Goal: Transaction & Acquisition: Purchase product/service

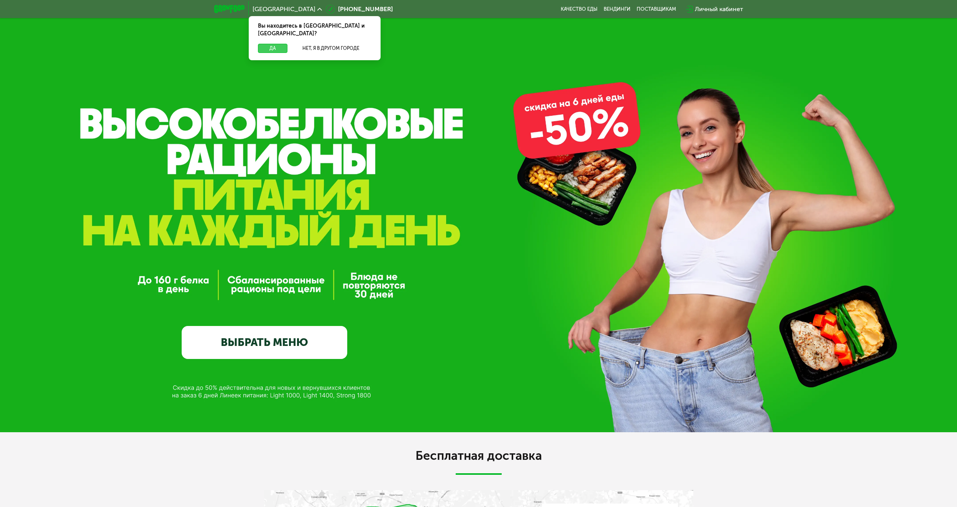
click at [274, 44] on button "Да" at bounding box center [273, 48] width 30 height 9
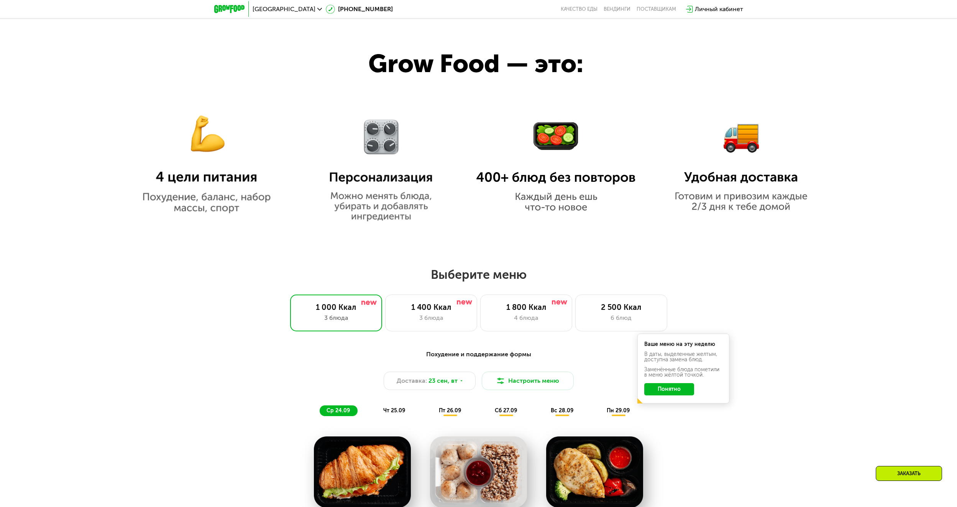
scroll to position [575, 0]
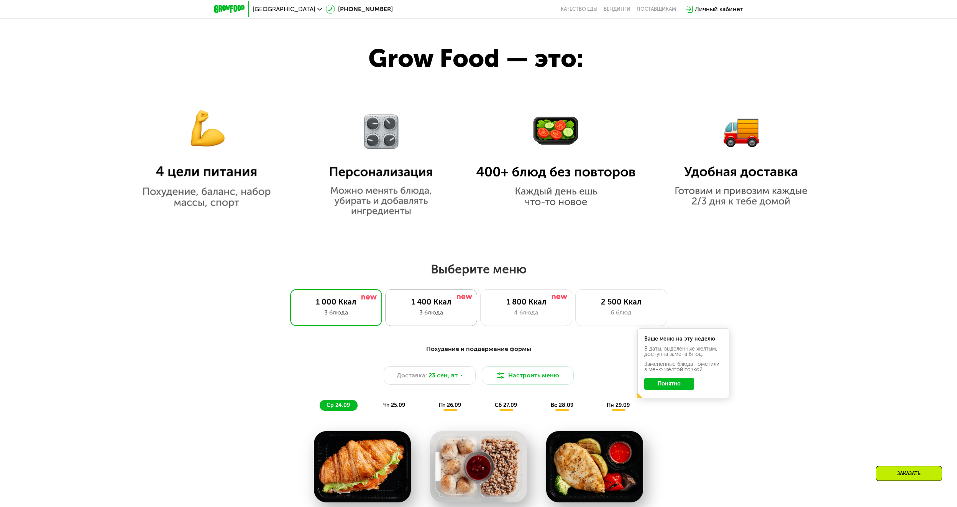
click at [431, 314] on div "3 блюда" at bounding box center [431, 312] width 76 height 9
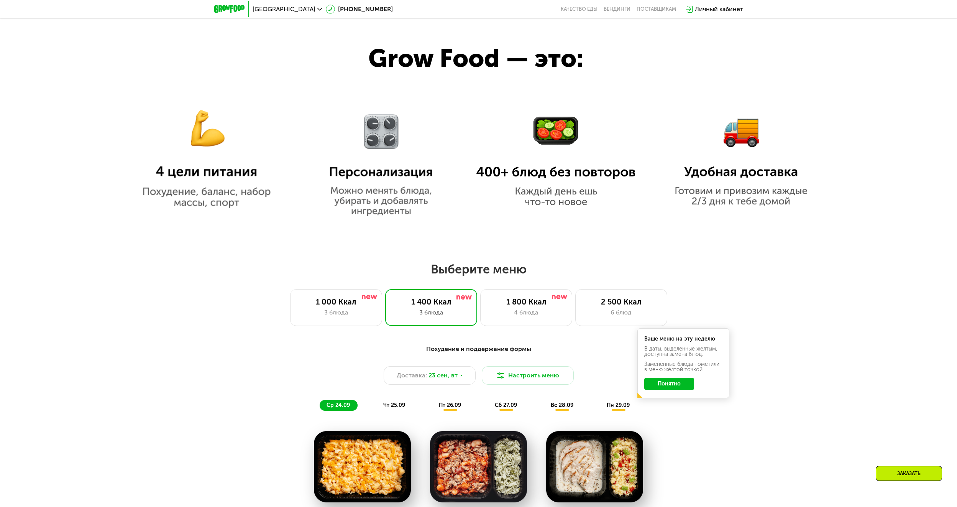
scroll to position [805, 0]
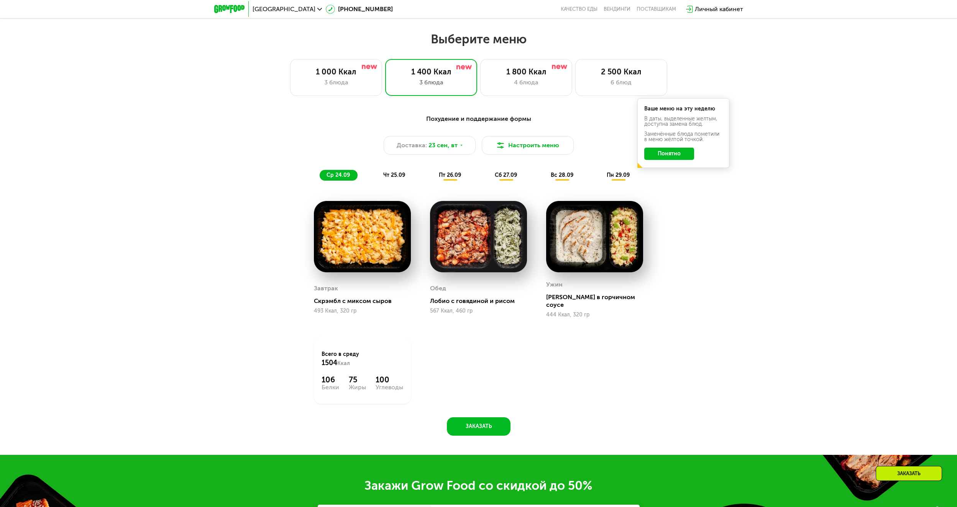
click at [325, 248] on img at bounding box center [362, 236] width 97 height 71
click at [436, 146] on span "23 сен, вт" at bounding box center [442, 145] width 29 height 9
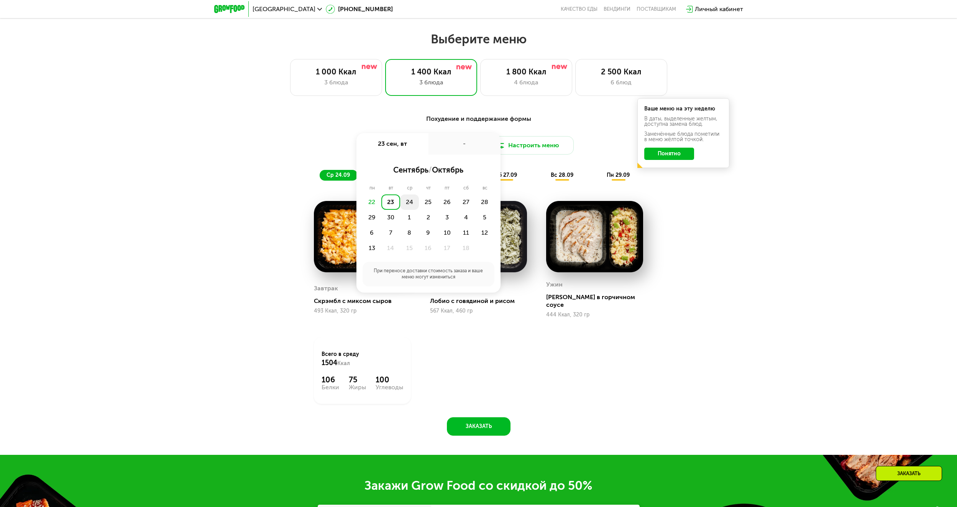
click at [407, 204] on div "24" at bounding box center [409, 201] width 19 height 15
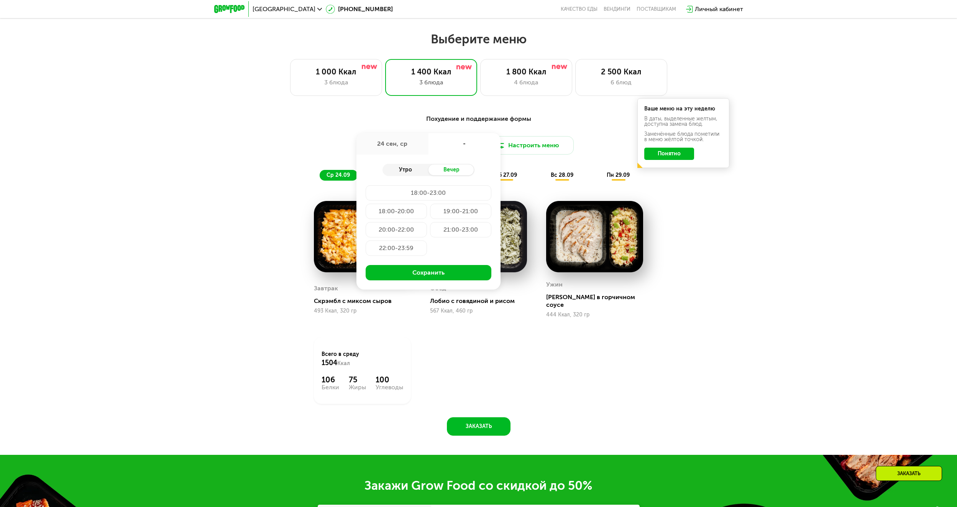
click at [400, 174] on div "Утро" at bounding box center [405, 169] width 46 height 11
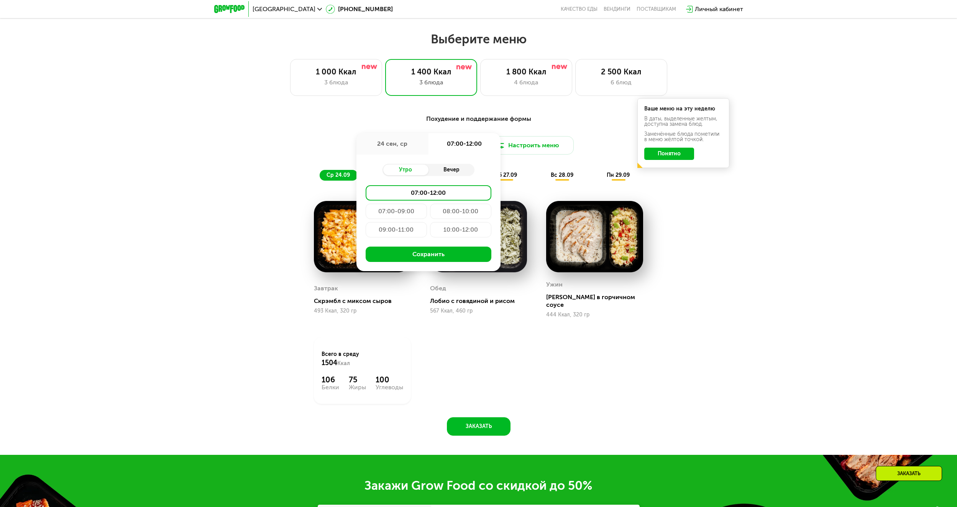
click at [447, 169] on div "Вечер" at bounding box center [451, 169] width 46 height 11
click at [608, 355] on div "Завтрак [PERSON_NAME] с миксом сыров 493 Ккал, 320 гр [PERSON_NAME] с говядиной…" at bounding box center [478, 302] width 349 height 222
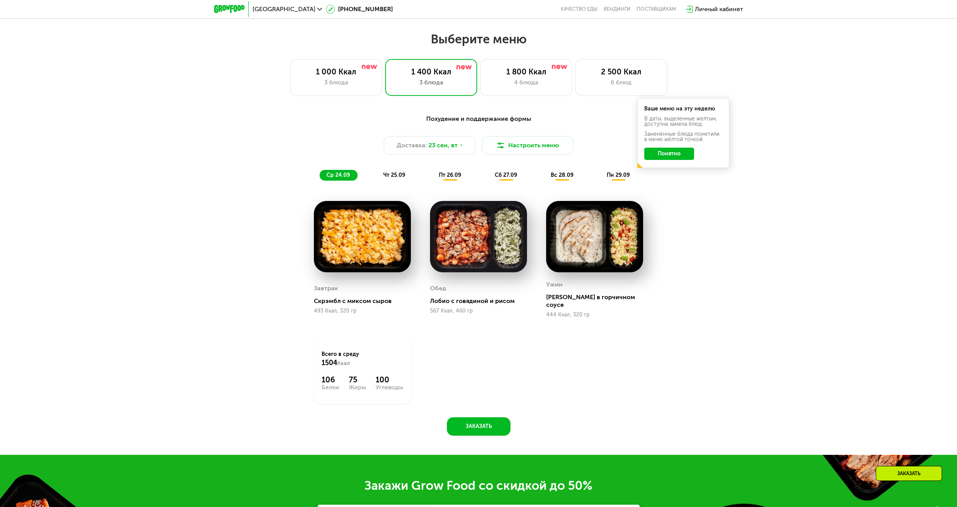
click at [392, 177] on span "чт 25.09" at bounding box center [394, 175] width 22 height 7
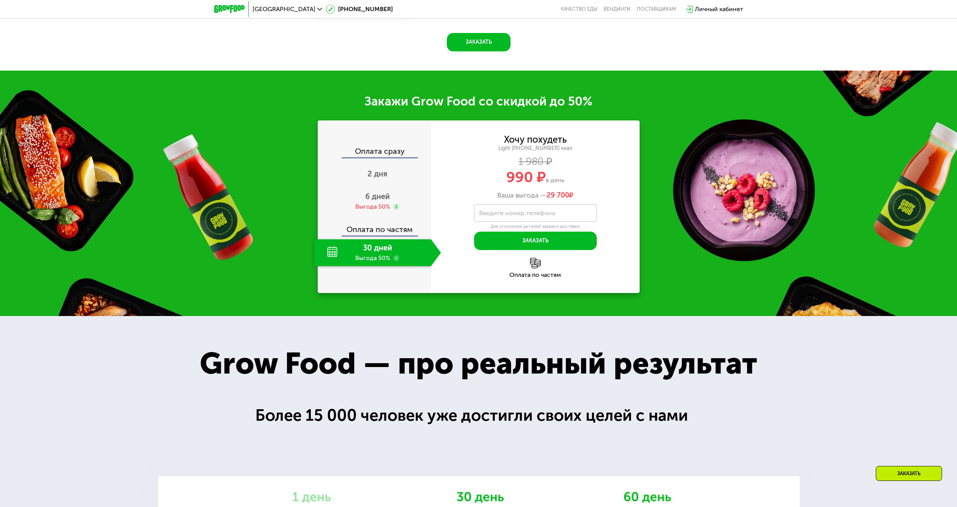
scroll to position [1188, 0]
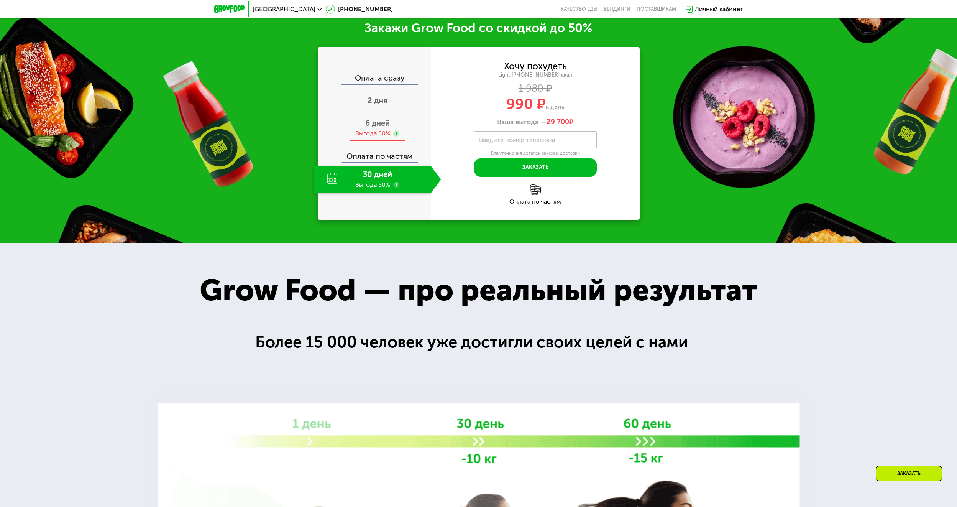
click at [374, 128] on span "6 дней" at bounding box center [377, 122] width 25 height 9
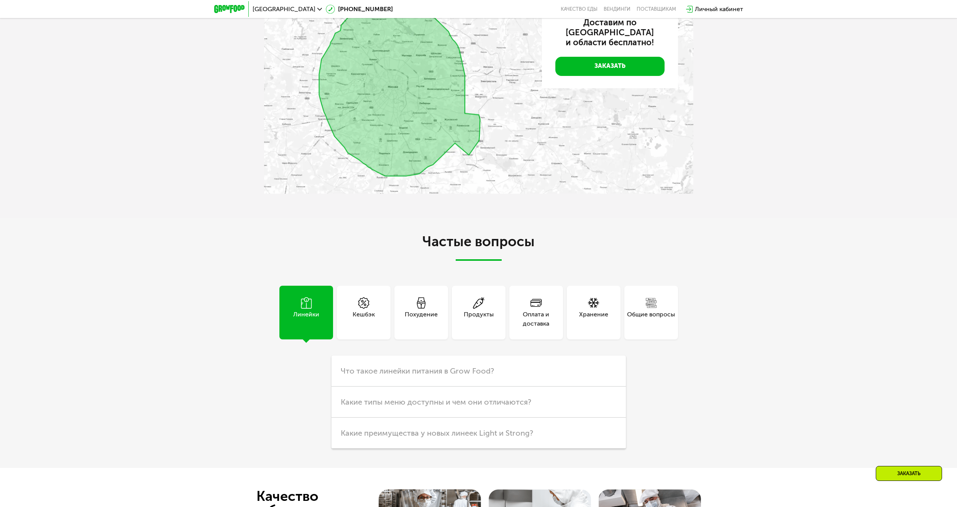
scroll to position [2261, 0]
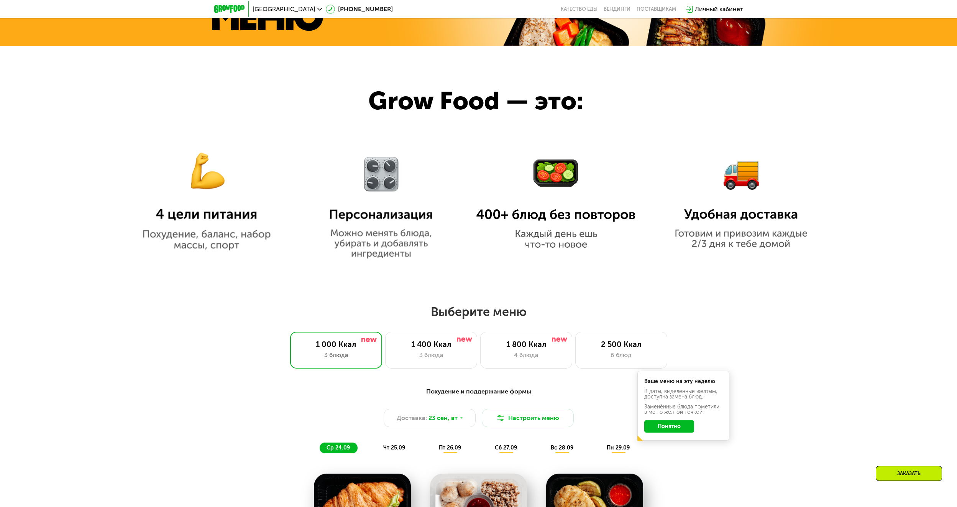
scroll to position [651, 0]
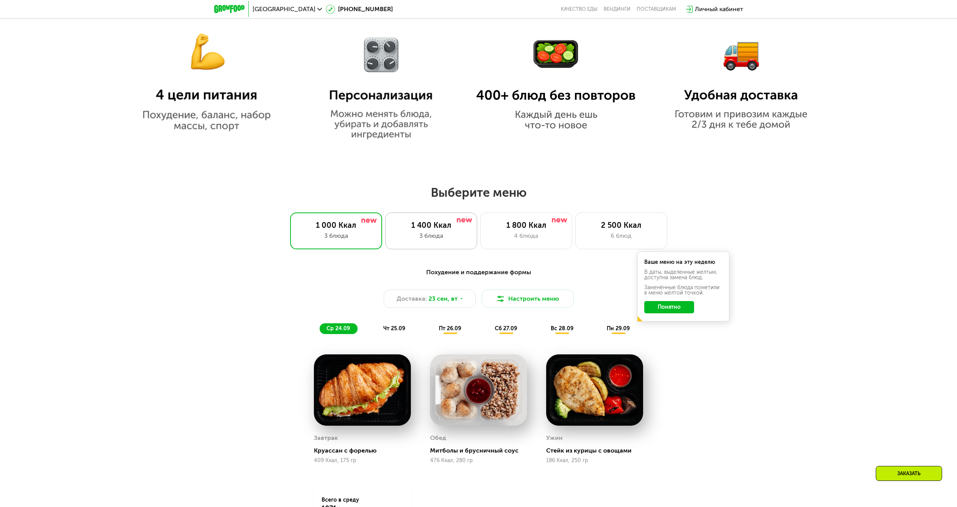
click at [456, 230] on div "1 400 Ккал" at bounding box center [431, 224] width 76 height 9
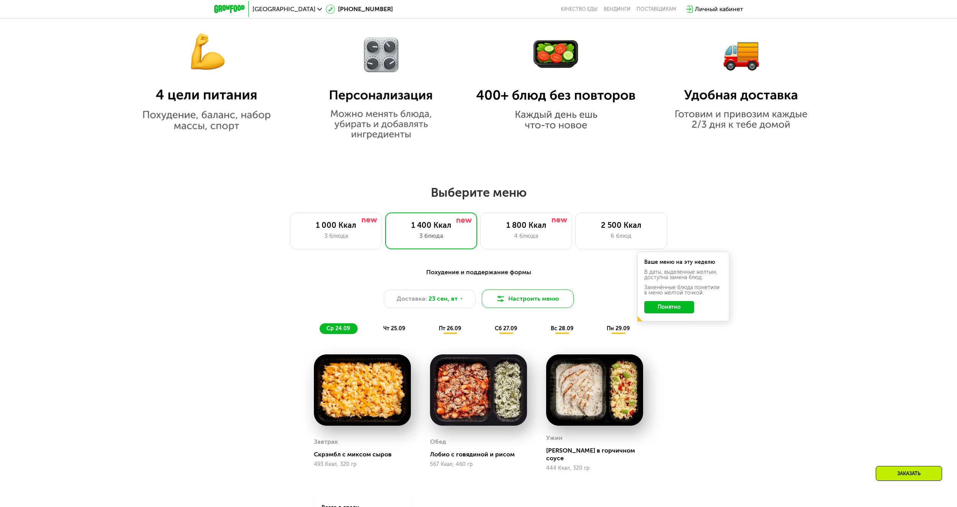
click at [541, 299] on button "Настроить меню" at bounding box center [528, 298] width 92 height 18
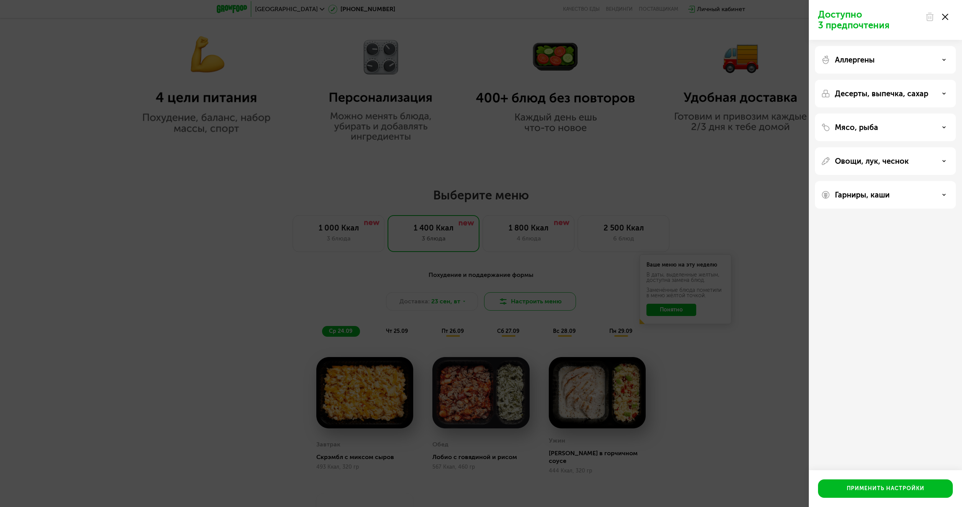
click at [541, 299] on div "Доступно 3 предпочтения Аллергены Десерты, выпечка, сахар Мясо, рыба Овощи, лук…" at bounding box center [481, 253] width 962 height 507
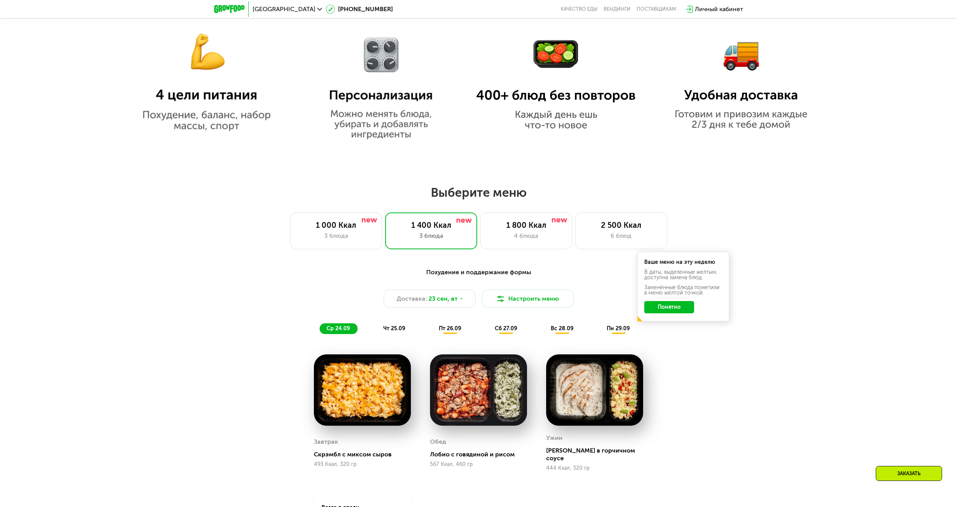
click at [724, 357] on div "Похудение и поддержание формы Доставка: 23 сен, вт Настроить меню ср 24.09 чт 2…" at bounding box center [478, 432] width 957 height 351
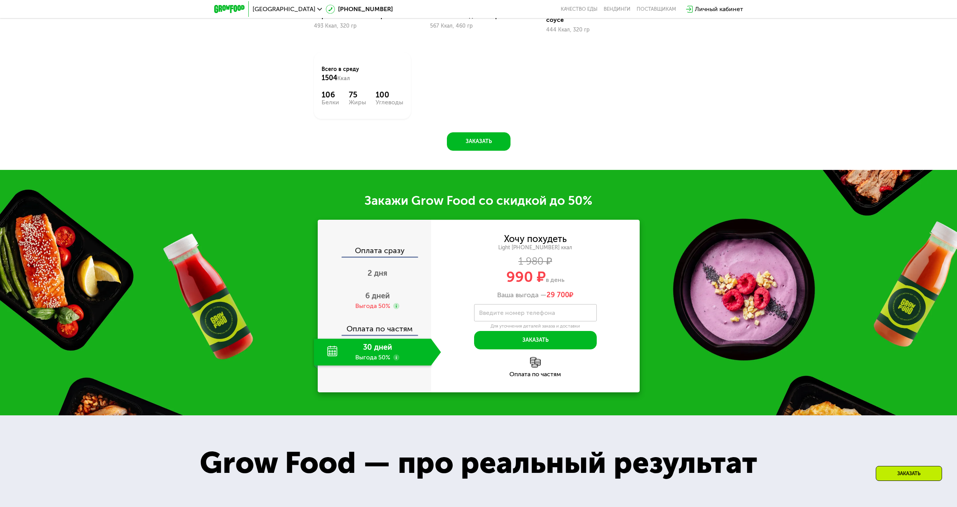
scroll to position [1188, 0]
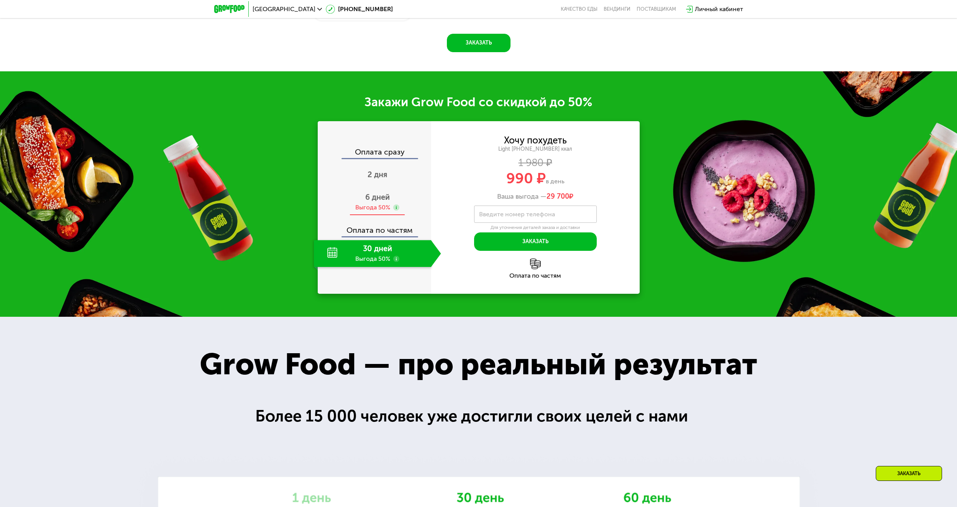
click at [373, 193] on span "6 дней" at bounding box center [377, 196] width 25 height 9
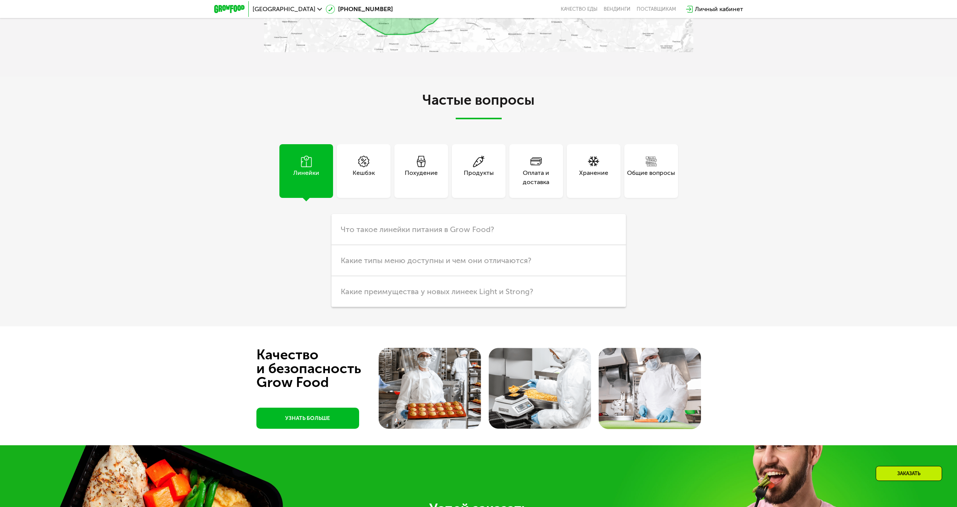
scroll to position [2472, 0]
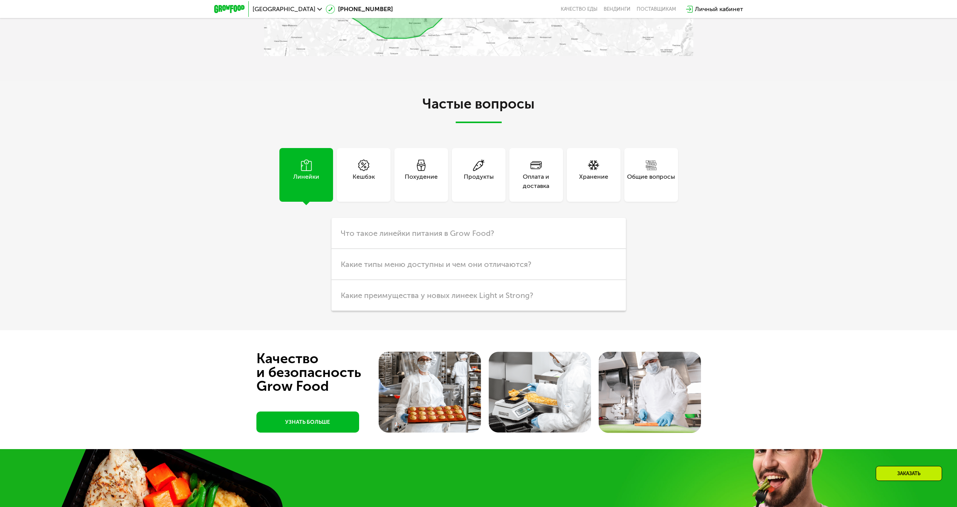
click at [526, 172] on div "Оплата и доставка" at bounding box center [536, 181] width 54 height 18
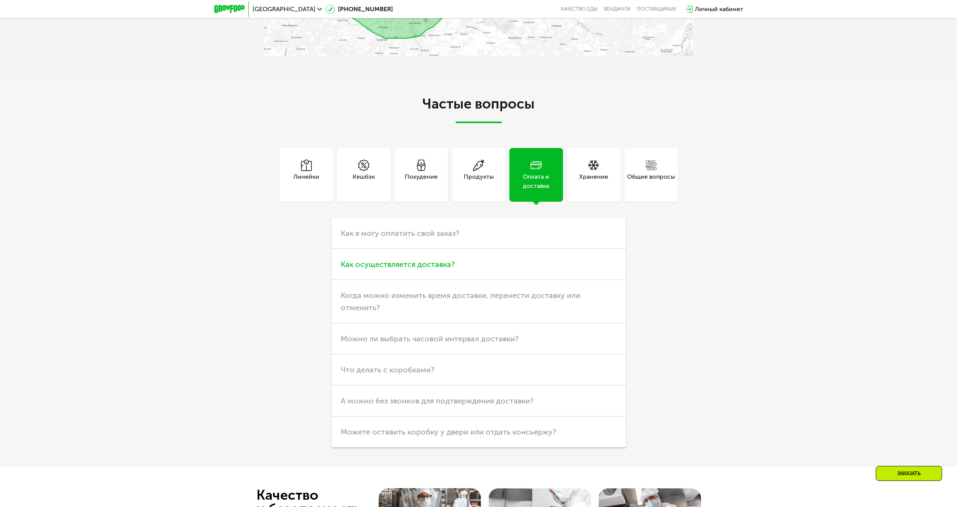
click at [396, 269] on h3 "Как осуществляется доставка?" at bounding box center [478, 264] width 294 height 31
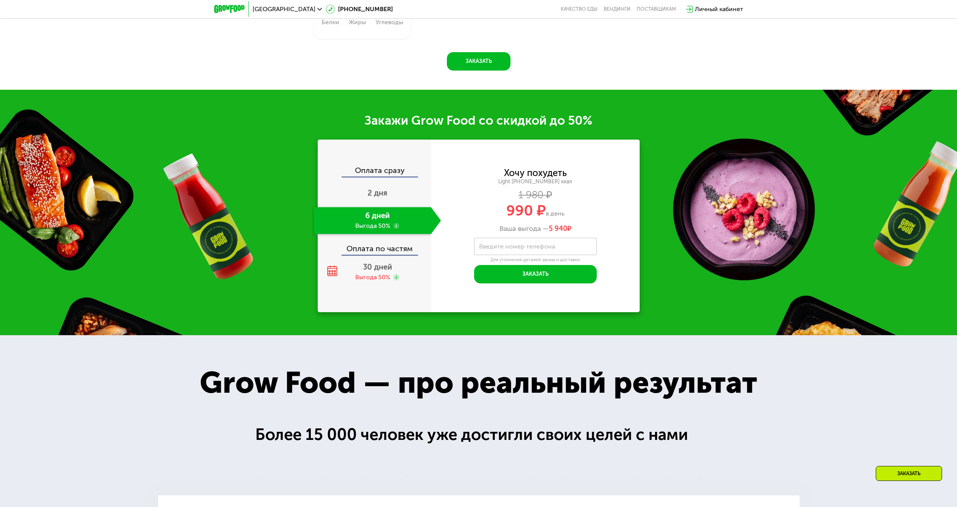
scroll to position [1169, 0]
click at [371, 189] on span "2 дня" at bounding box center [377, 193] width 20 height 9
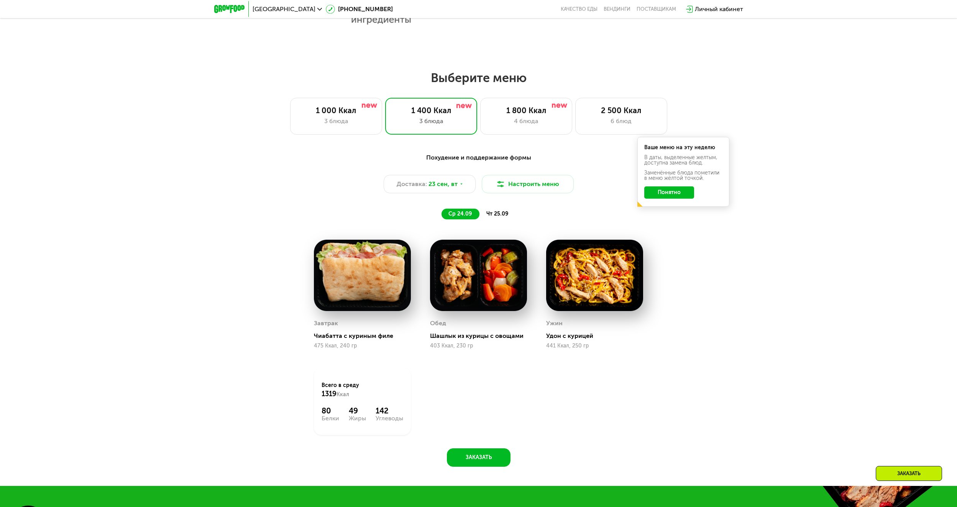
scroll to position [766, 0]
click at [416, 187] on span "Доставка:" at bounding box center [412, 183] width 30 height 9
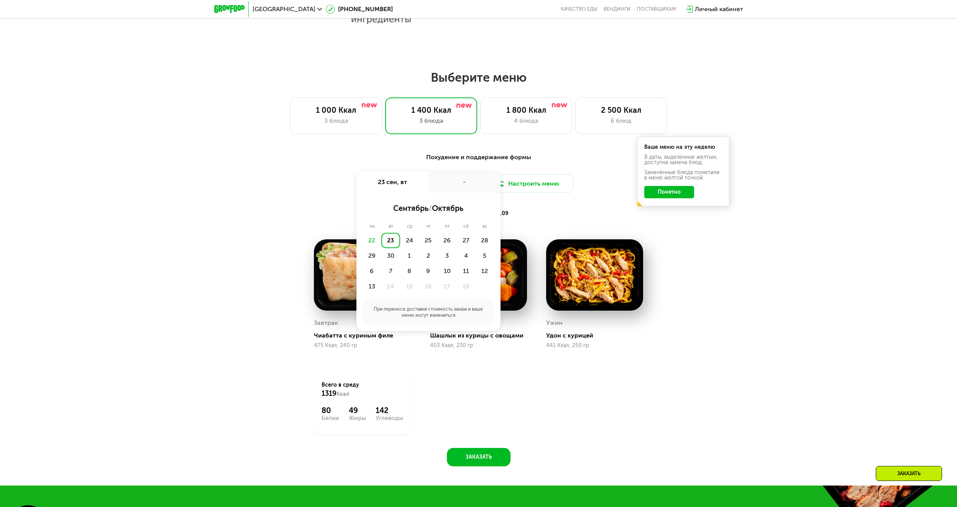
click at [416, 187] on div "23 сен, вт" at bounding box center [392, 181] width 72 height 21
click at [392, 243] on div "23" at bounding box center [390, 240] width 19 height 15
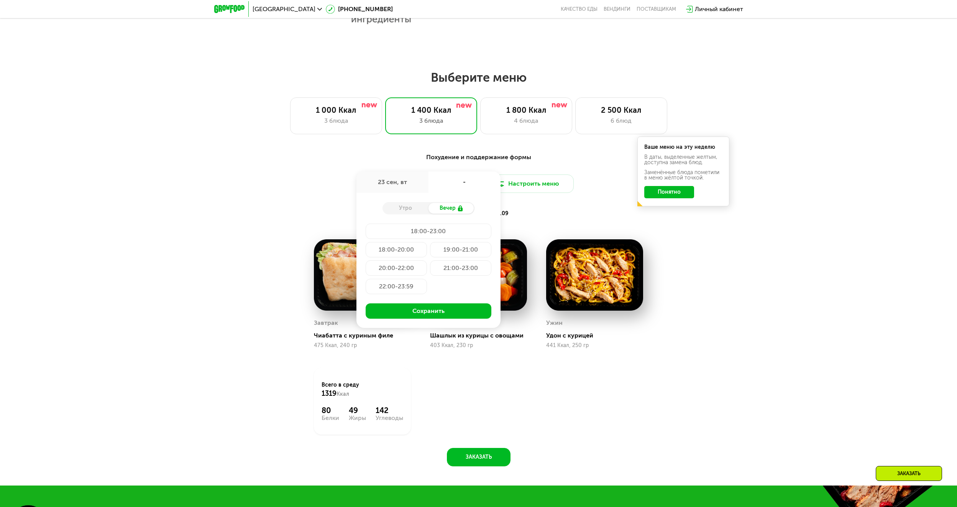
click at [720, 12] on div "Личный кабинет" at bounding box center [719, 9] width 48 height 9
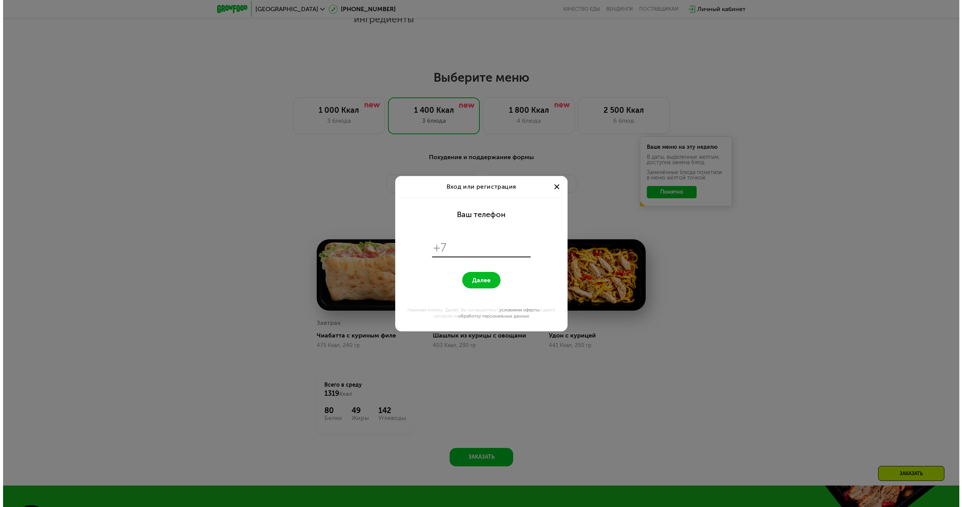
scroll to position [0, 0]
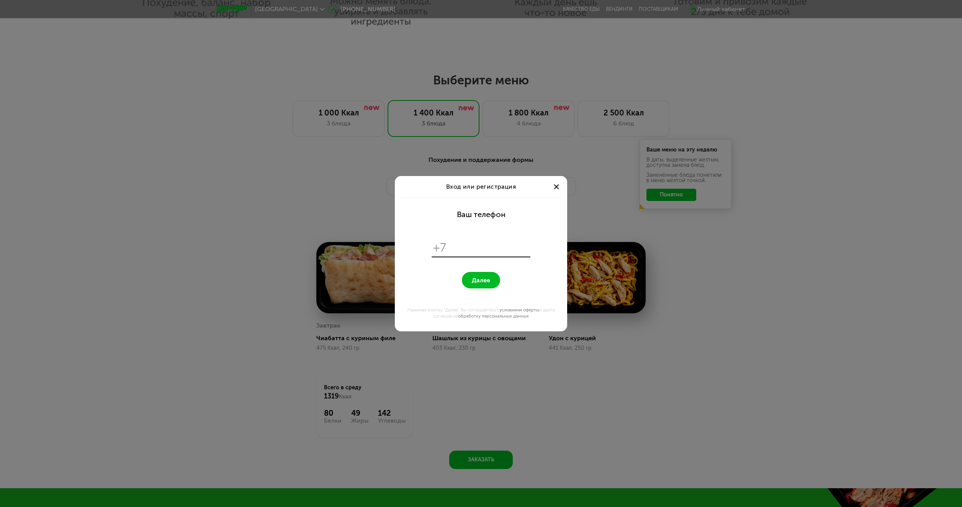
click at [557, 187] on span at bounding box center [556, 186] width 5 height 5
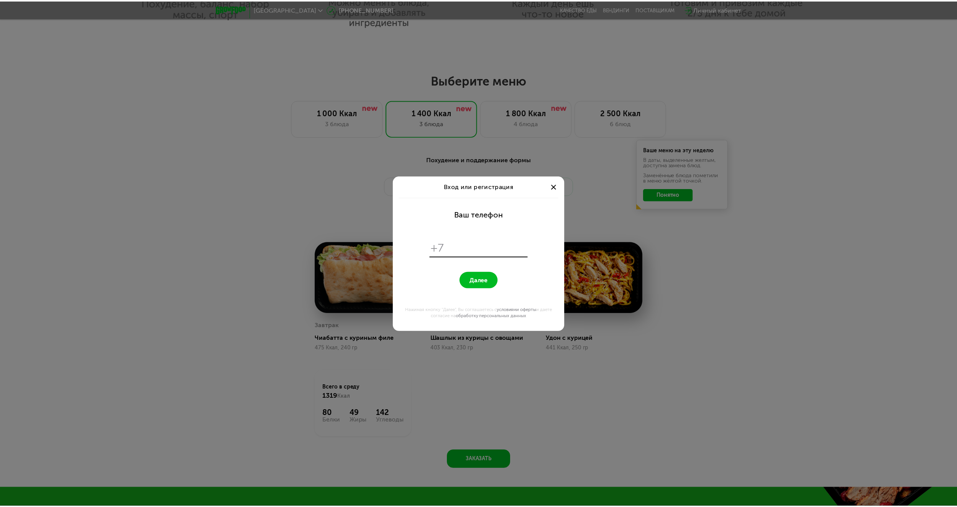
scroll to position [766, 0]
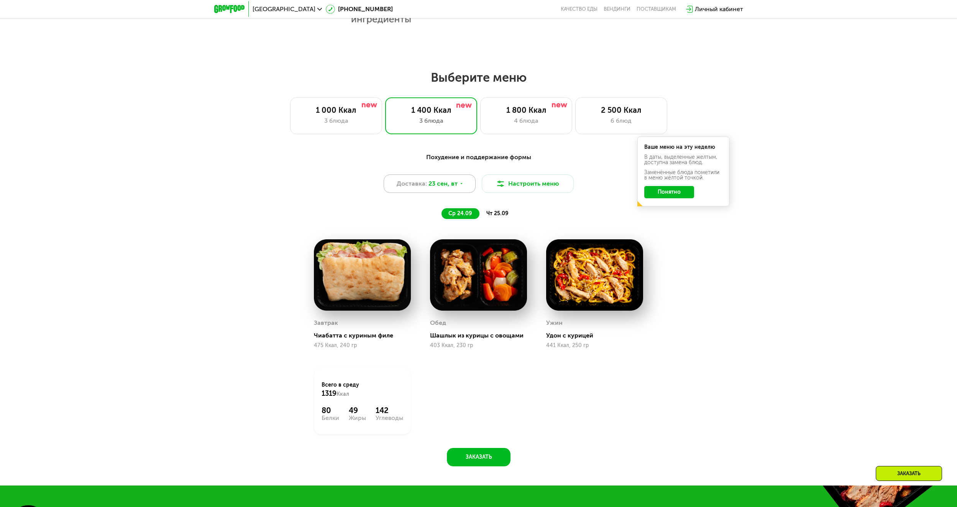
click at [450, 186] on span "23 сен, вт" at bounding box center [442, 183] width 29 height 9
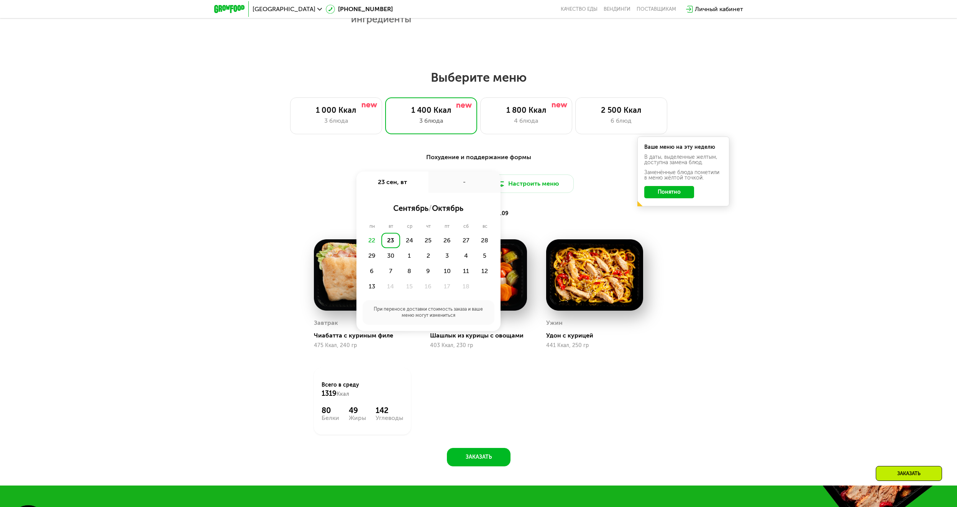
click at [449, 185] on div "-" at bounding box center [464, 181] width 72 height 21
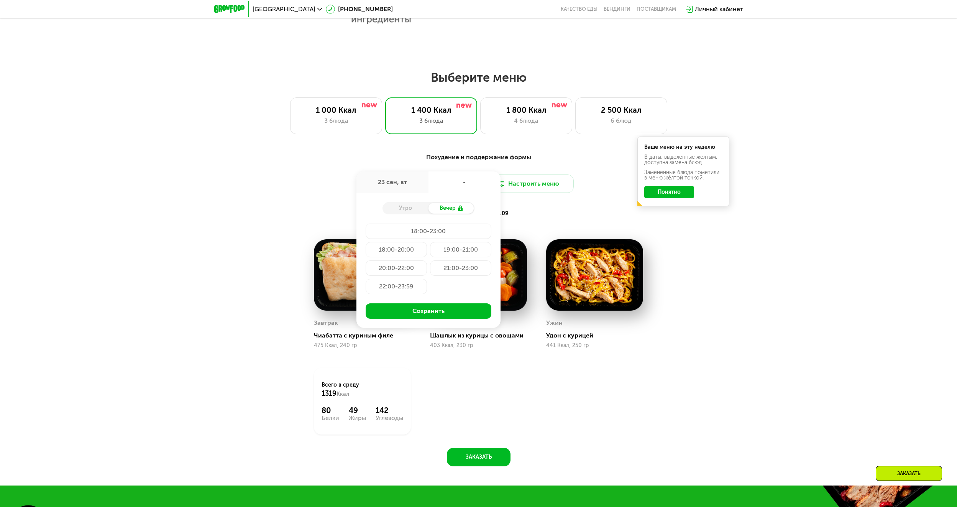
click at [444, 252] on div "19:00-21:00" at bounding box center [460, 249] width 61 height 15
click at [444, 307] on button "Сохранить" at bounding box center [429, 310] width 126 height 15
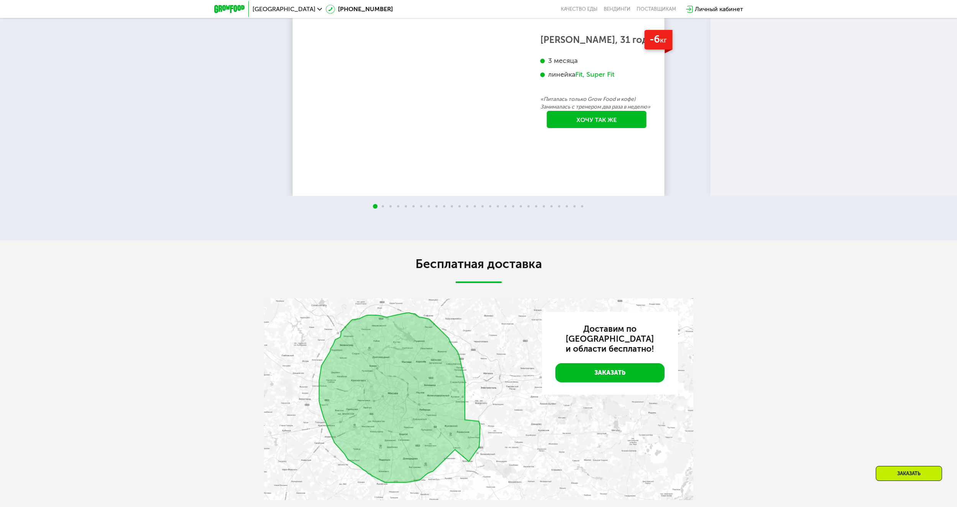
scroll to position [1895, 0]
